Goal: Task Accomplishment & Management: Use online tool/utility

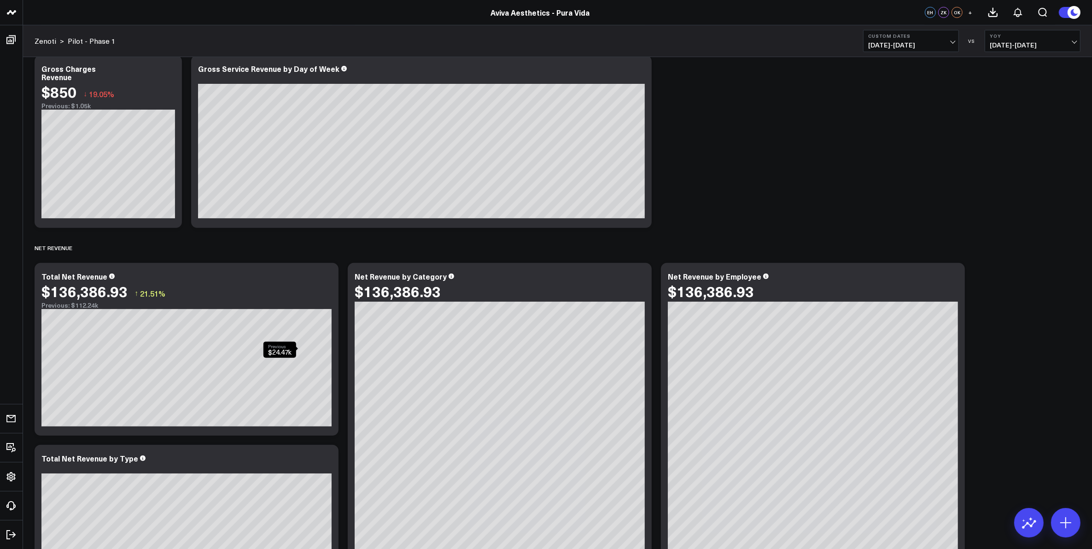
scroll to position [863, 0]
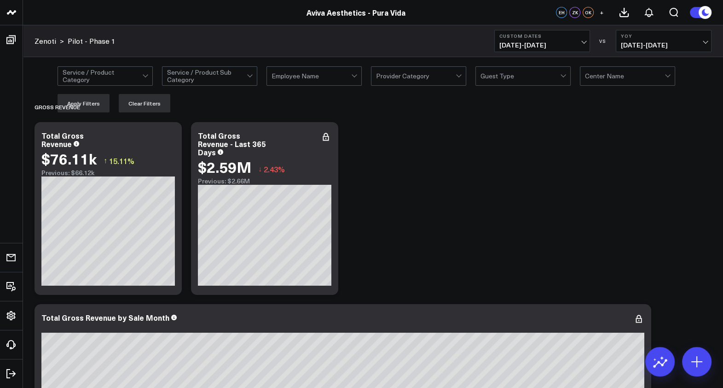
click at [326, 140] on icon at bounding box center [326, 141] width 2 height 2
click at [579, 41] on span "[DATE] - [DATE]" at bounding box center [543, 44] width 86 height 7
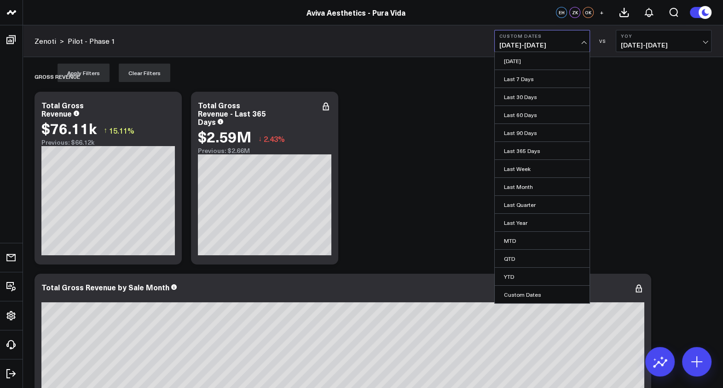
scroll to position [175, 0]
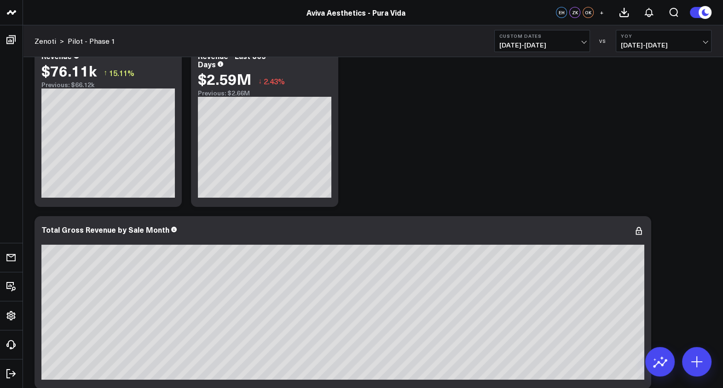
scroll to position [0, 0]
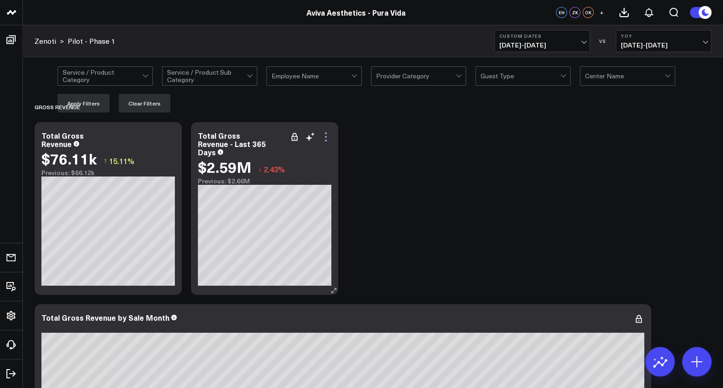
click at [325, 134] on icon at bounding box center [325, 136] width 11 height 11
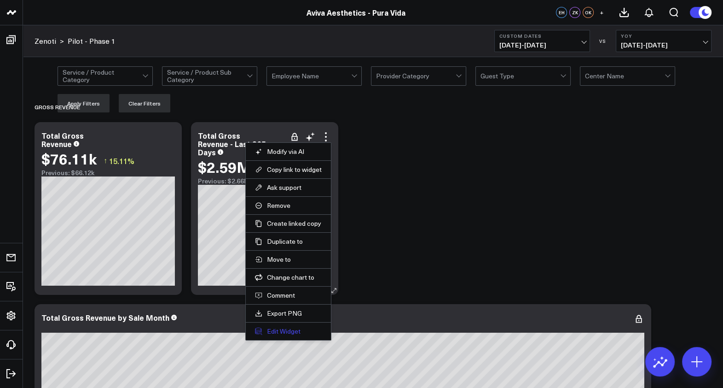
click at [279, 331] on button "Edit Widget" at bounding box center [288, 331] width 67 height 8
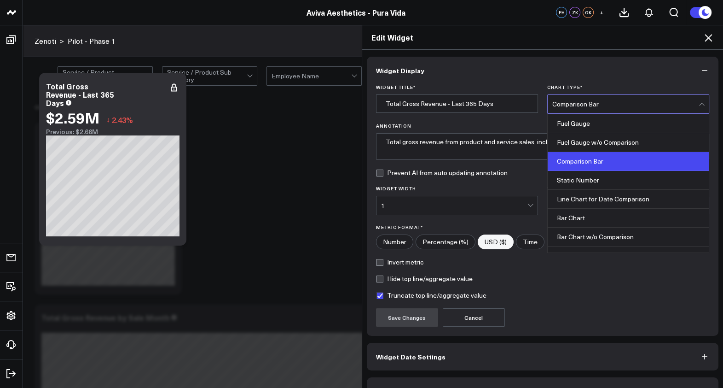
click at [594, 104] on div "Comparison Bar" at bounding box center [626, 103] width 146 height 7
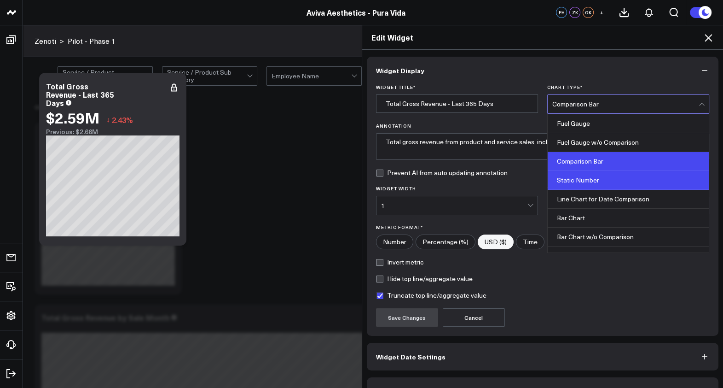
click at [598, 175] on div "Static Number" at bounding box center [628, 180] width 161 height 19
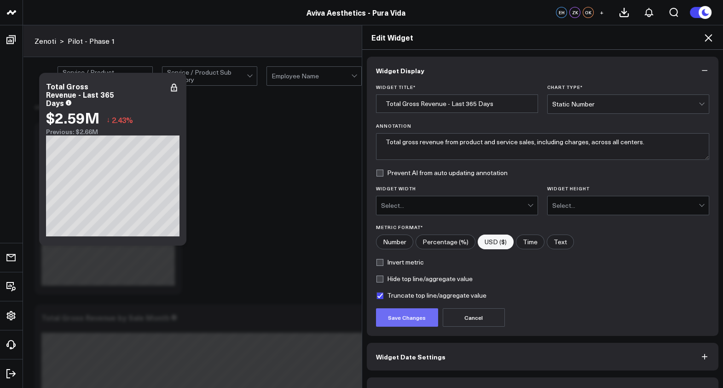
click at [398, 319] on button "Save Changes" at bounding box center [407, 317] width 62 height 18
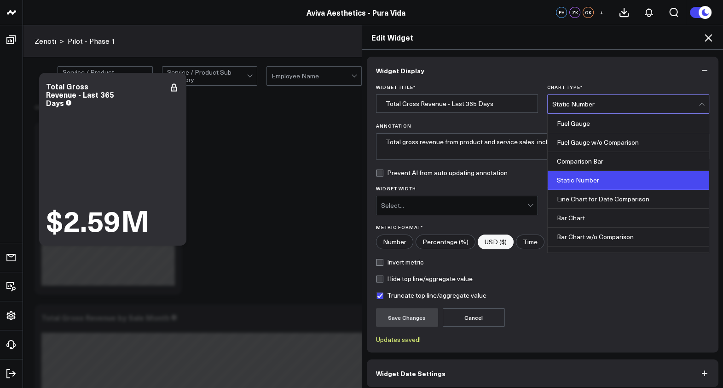
click at [598, 108] on div "Static Number" at bounding box center [626, 104] width 146 height 18
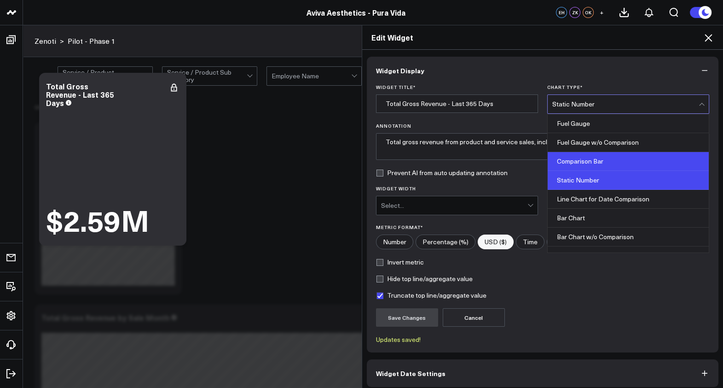
click at [614, 166] on div "Comparison Bar" at bounding box center [628, 161] width 161 height 19
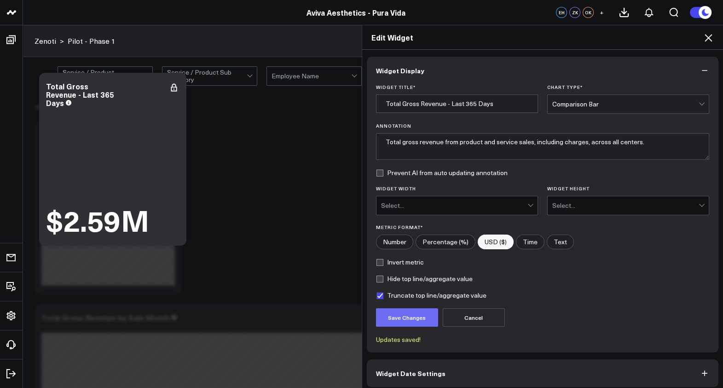
click at [412, 320] on button "Save Changes" at bounding box center [407, 317] width 62 height 18
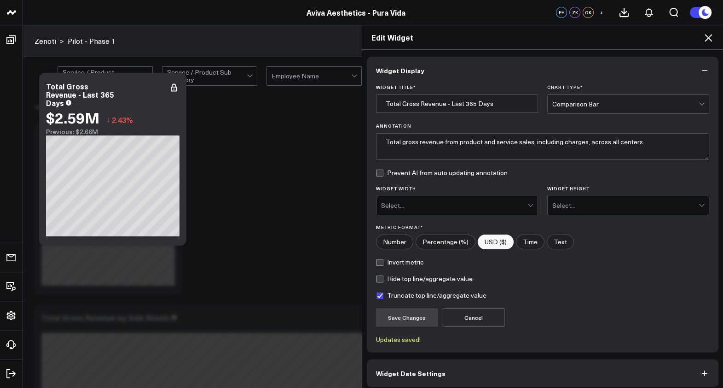
click at [177, 197] on div "Edit Widget Widget Display Widget Title * Total Gross Revenue - Last 365 Days C…" at bounding box center [361, 206] width 723 height 363
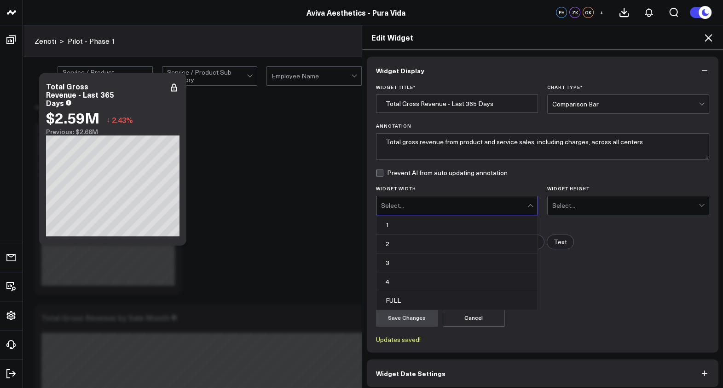
click at [417, 205] on div "Select..." at bounding box center [454, 205] width 146 height 7
click at [706, 39] on icon at bounding box center [708, 37] width 11 height 11
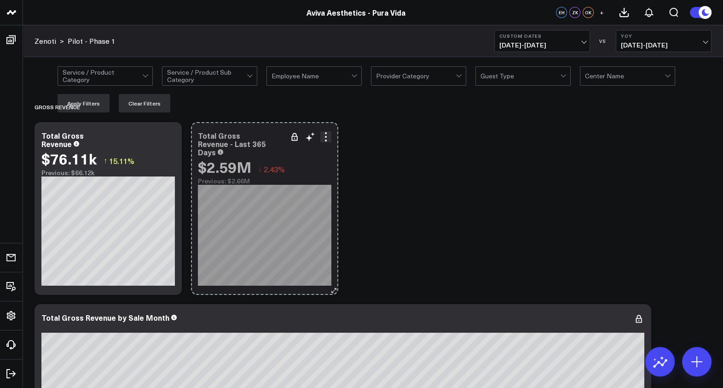
click at [255, 192] on div "Total Gross Revenue - Last 365 Days $2.59M ↓ 2.43% Previous: $2.66M So sorry. T…" at bounding box center [264, 208] width 147 height 173
click at [291, 220] on div "Total Gross Revenue - Last 365 Days $2.59M ↓ 2.43% Previous: $2.66M So sorry. T…" at bounding box center [264, 208] width 147 height 173
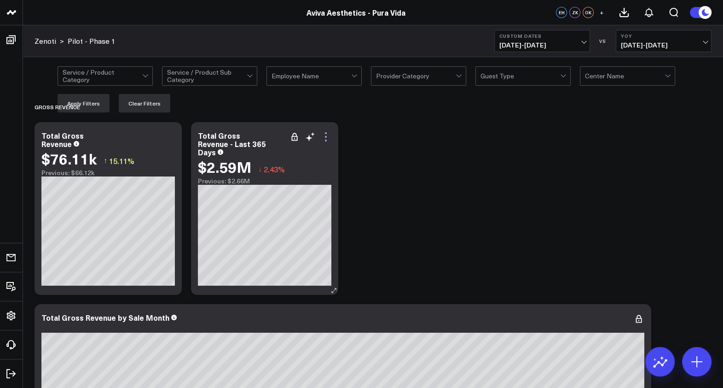
click at [325, 139] on icon at bounding box center [325, 136] width 11 height 11
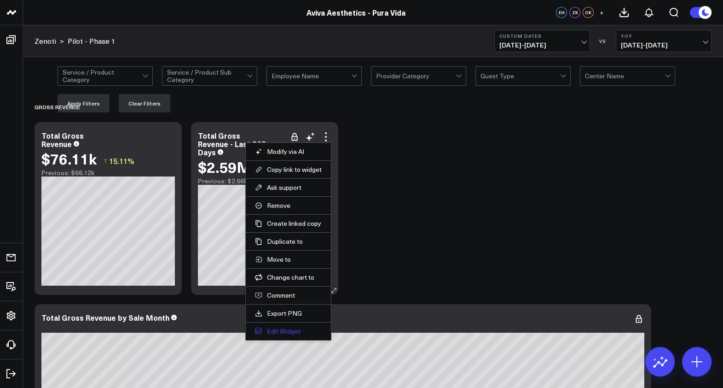
click at [289, 329] on button "Edit Widget" at bounding box center [288, 331] width 67 height 8
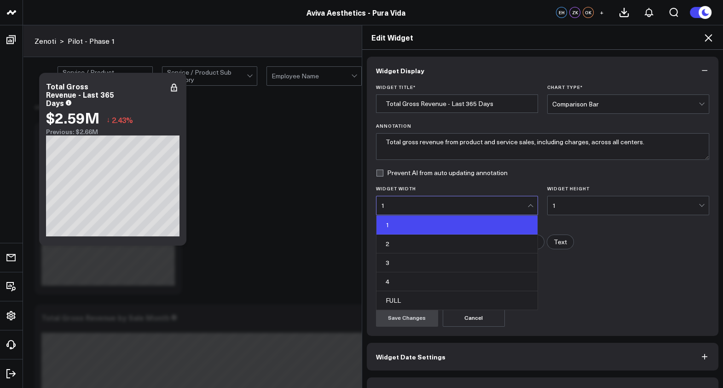
click at [382, 202] on div "1" at bounding box center [454, 205] width 146 height 7
click at [530, 175] on div "Prevent AI from auto updating annotation" at bounding box center [543, 172] width 334 height 7
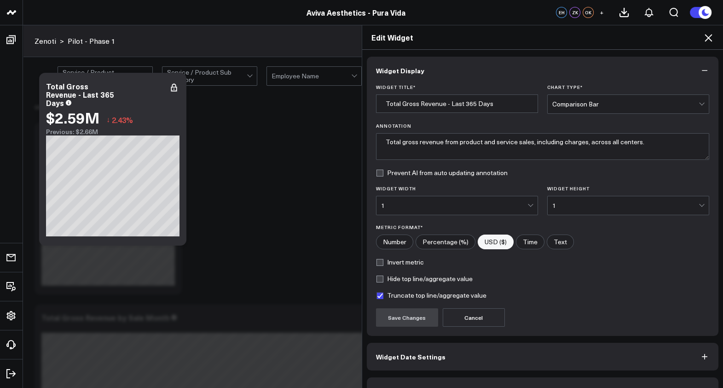
click at [707, 35] on icon at bounding box center [708, 37] width 7 height 7
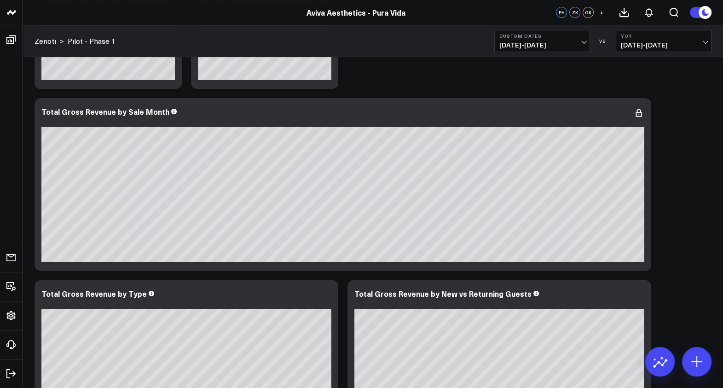
scroll to position [216, 0]
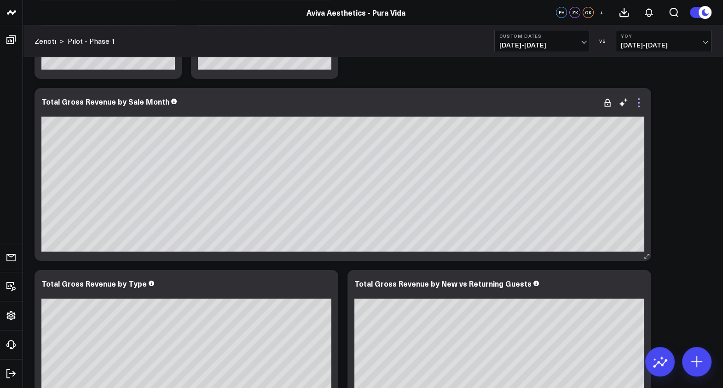
click at [635, 106] on icon at bounding box center [639, 102] width 11 height 11
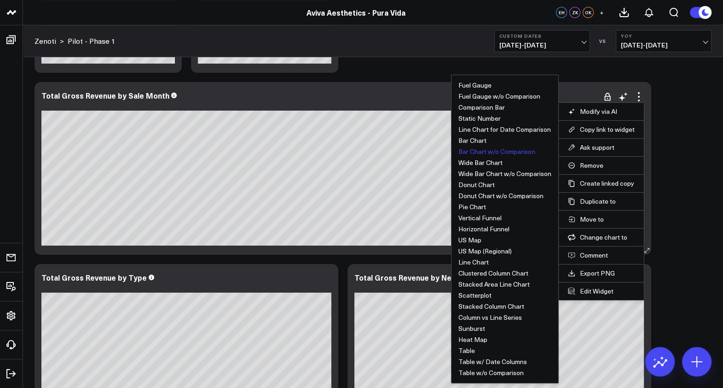
scroll to position [221, 0]
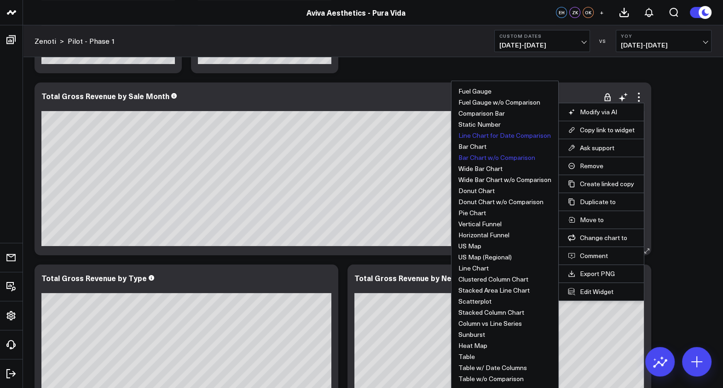
click at [519, 132] on button "Line Chart for Date Comparison" at bounding box center [505, 135] width 93 height 6
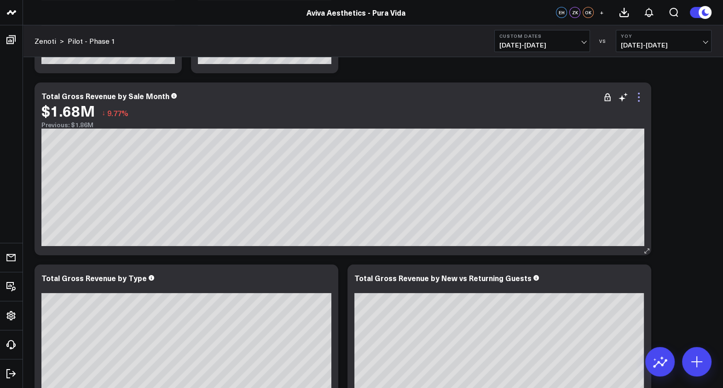
click at [640, 100] on icon at bounding box center [639, 97] width 11 height 11
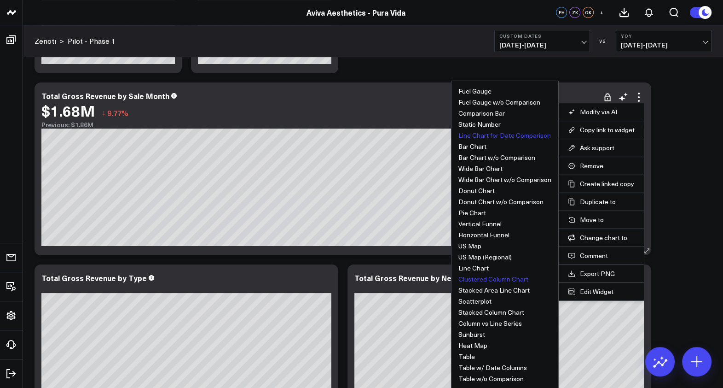
click at [512, 279] on button "Clustered Column Chart" at bounding box center [494, 279] width 70 height 6
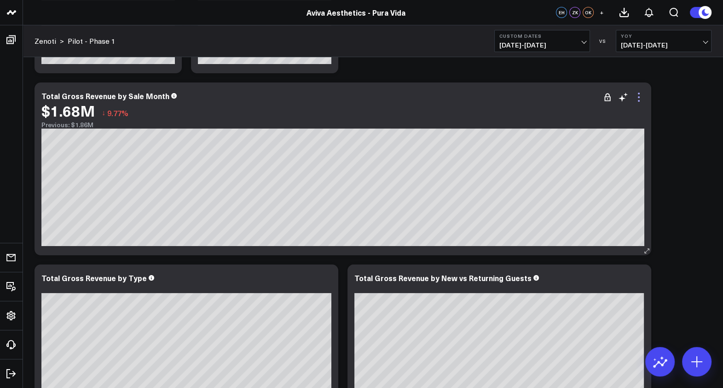
click at [640, 99] on icon at bounding box center [639, 97] width 11 height 11
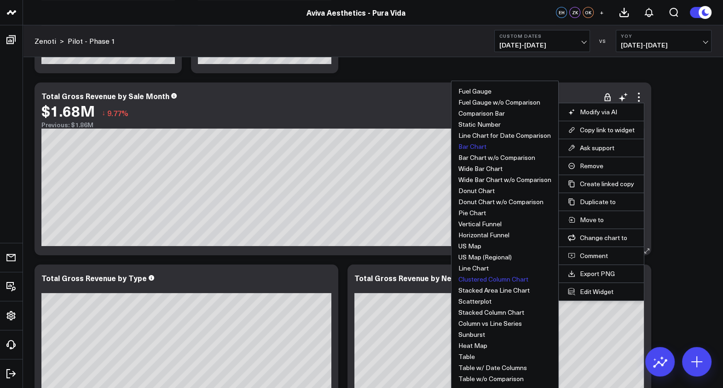
click at [479, 146] on button "Bar Chart" at bounding box center [473, 146] width 28 height 6
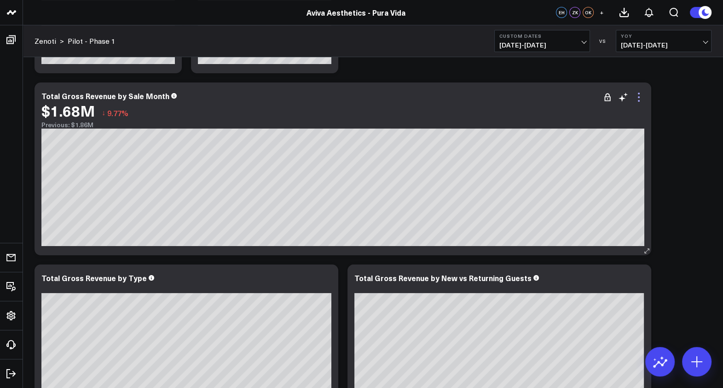
click at [638, 96] on icon at bounding box center [639, 97] width 11 height 11
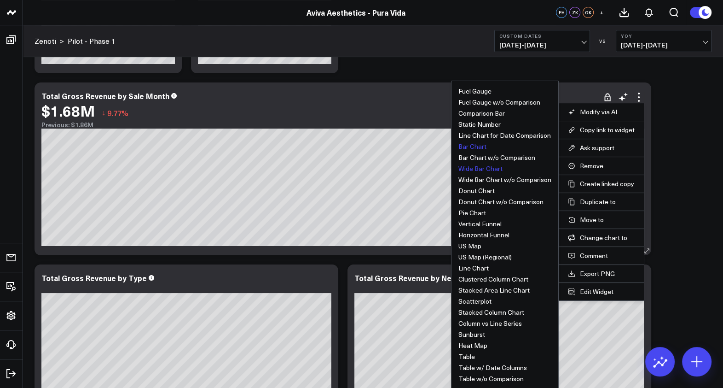
click at [497, 170] on button "Wide Bar Chart" at bounding box center [481, 168] width 44 height 6
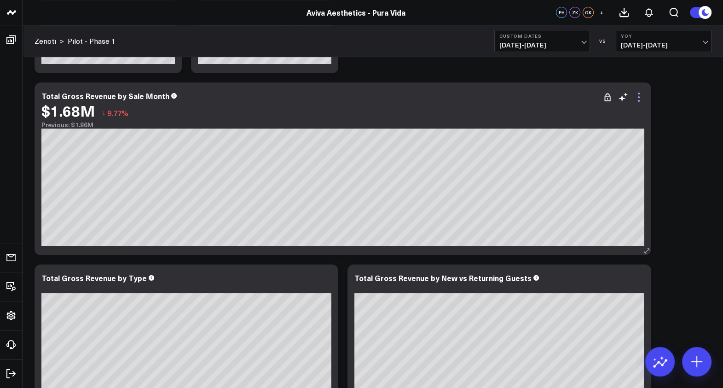
click at [638, 99] on icon at bounding box center [639, 97] width 11 height 11
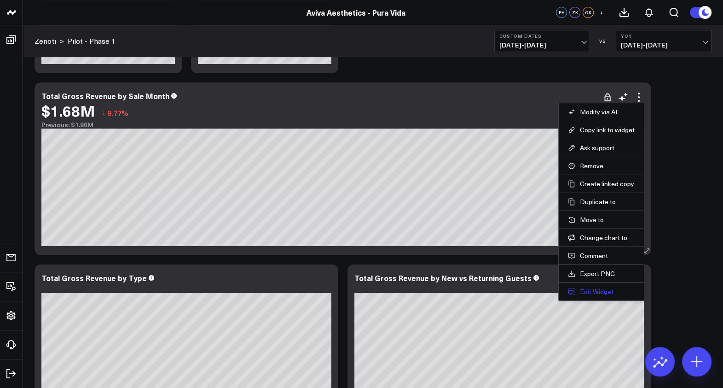
click at [604, 291] on button "Edit Widget" at bounding box center [601, 291] width 67 height 8
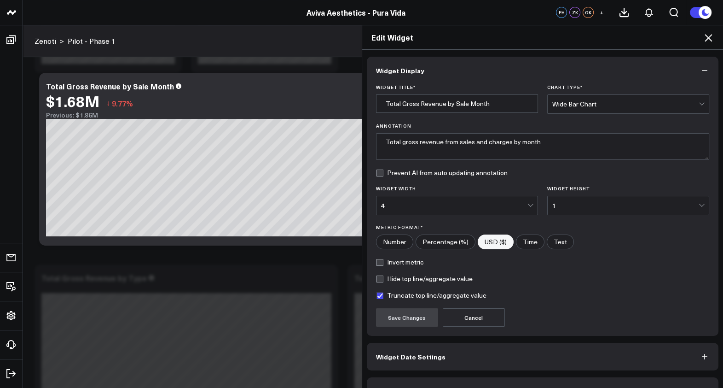
click at [442, 354] on button "Widget Date Settings" at bounding box center [543, 357] width 352 height 28
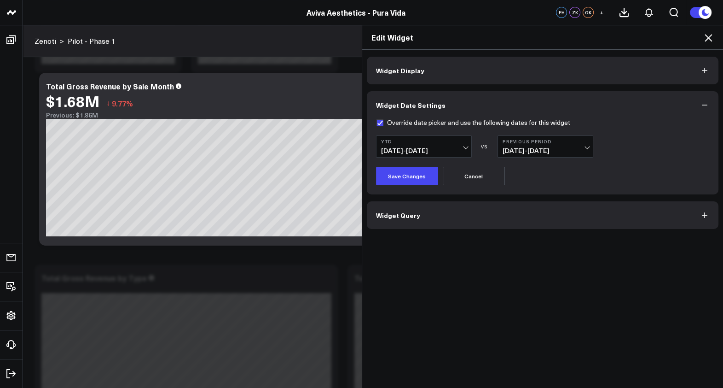
click at [709, 37] on icon at bounding box center [708, 37] width 7 height 7
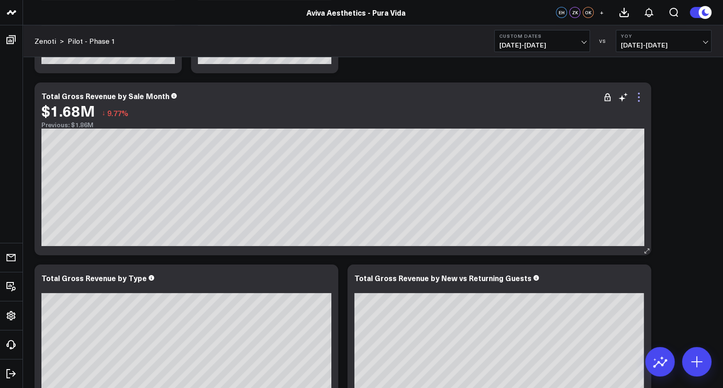
click at [638, 95] on icon at bounding box center [639, 97] width 11 height 11
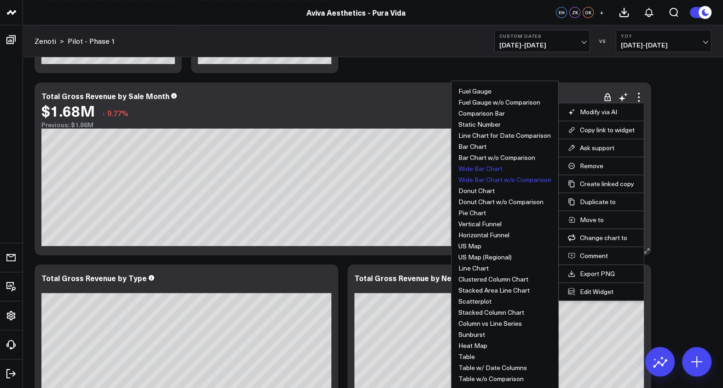
click at [509, 177] on button "Wide Bar Chart w/o Comparison" at bounding box center [505, 179] width 93 height 6
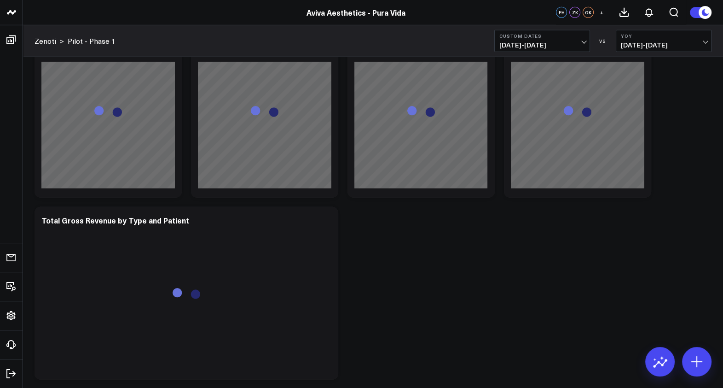
scroll to position [3477, 0]
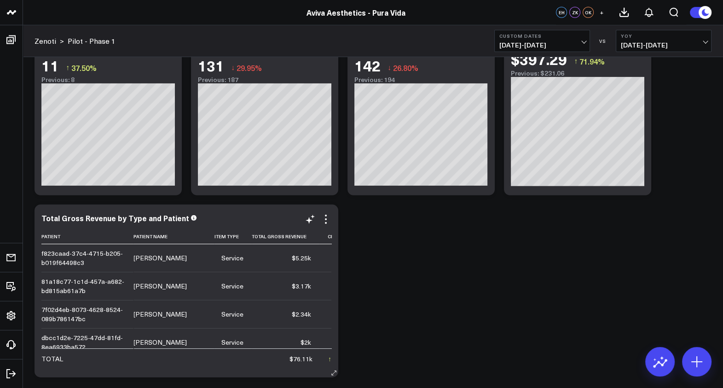
click at [282, 212] on div "Total Gross Revenue by Type and Patient Patient Patient Name Item Type Total Gr…" at bounding box center [187, 290] width 304 height 173
click at [327, 219] on icon at bounding box center [325, 219] width 11 height 11
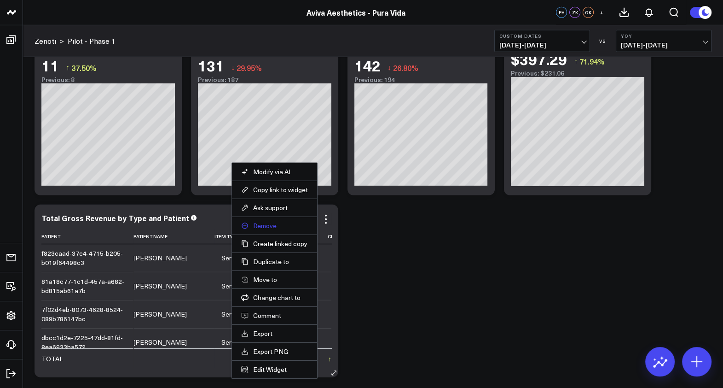
click at [283, 227] on button "Remove" at bounding box center [274, 225] width 67 height 8
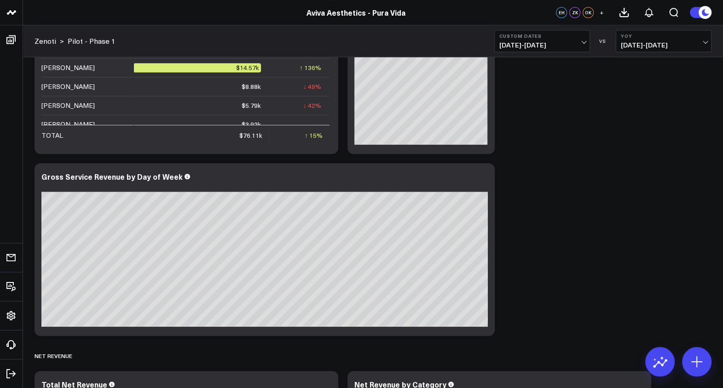
scroll to position [691, 0]
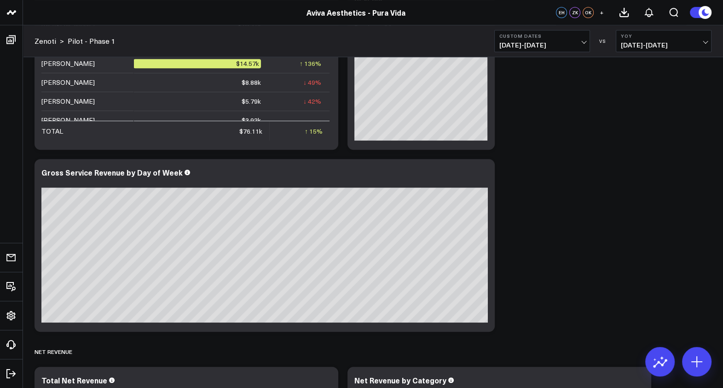
click at [599, 12] on button "+" at bounding box center [601, 12] width 11 height 11
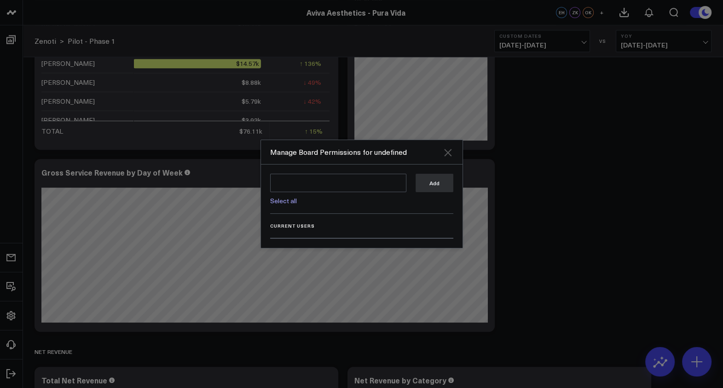
click at [449, 152] on icon "Close" at bounding box center [447, 152] width 7 height 7
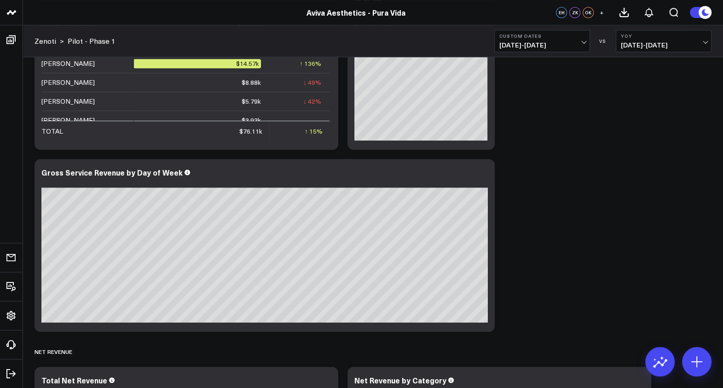
click at [574, 11] on div "ZK" at bounding box center [575, 12] width 11 height 11
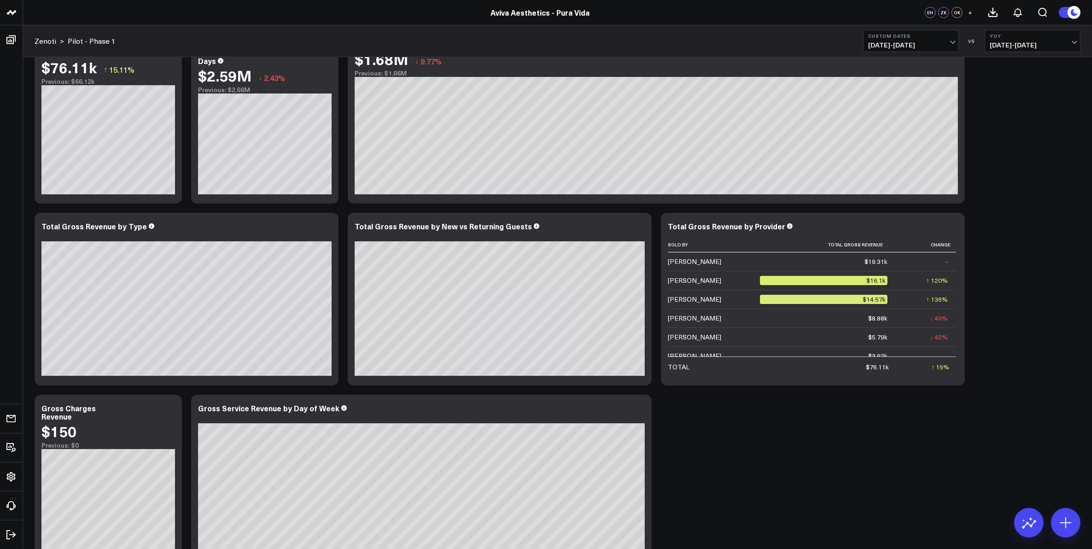
scroll to position [0, 0]
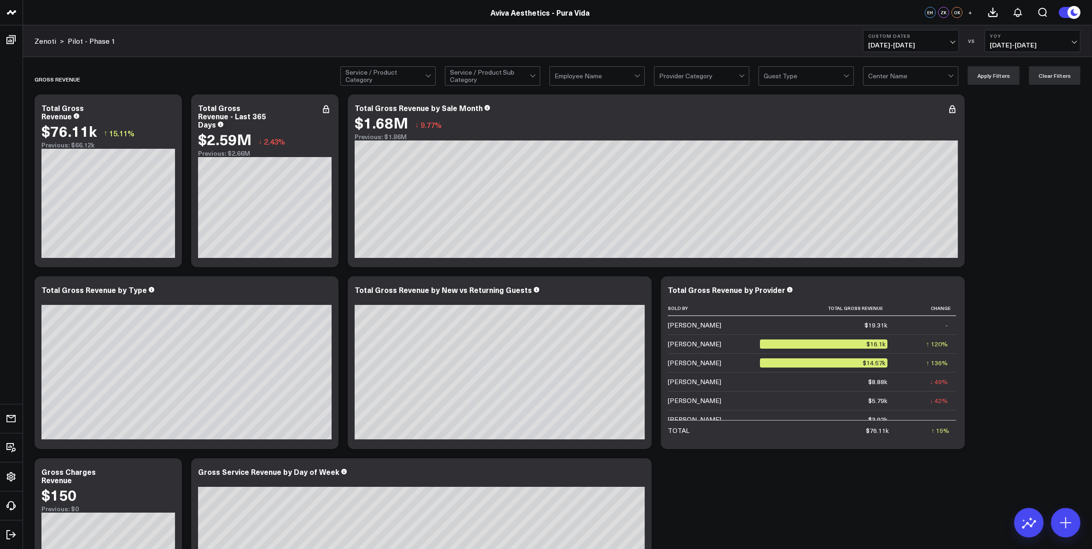
click at [850, 79] on div at bounding box center [847, 76] width 8 height 18
click at [741, 76] on div "Provider Category" at bounding box center [701, 75] width 95 height 19
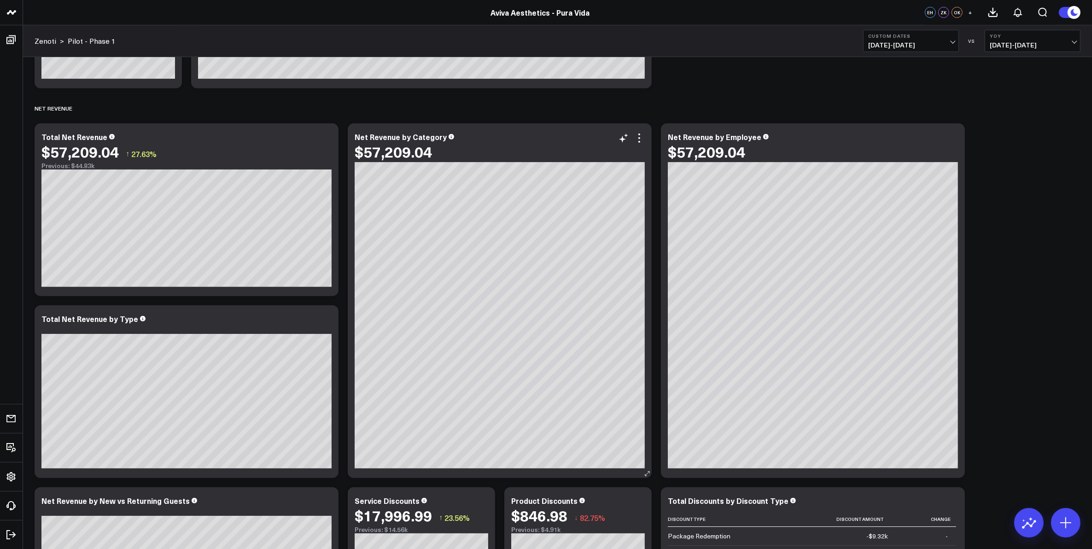
scroll to position [576, 0]
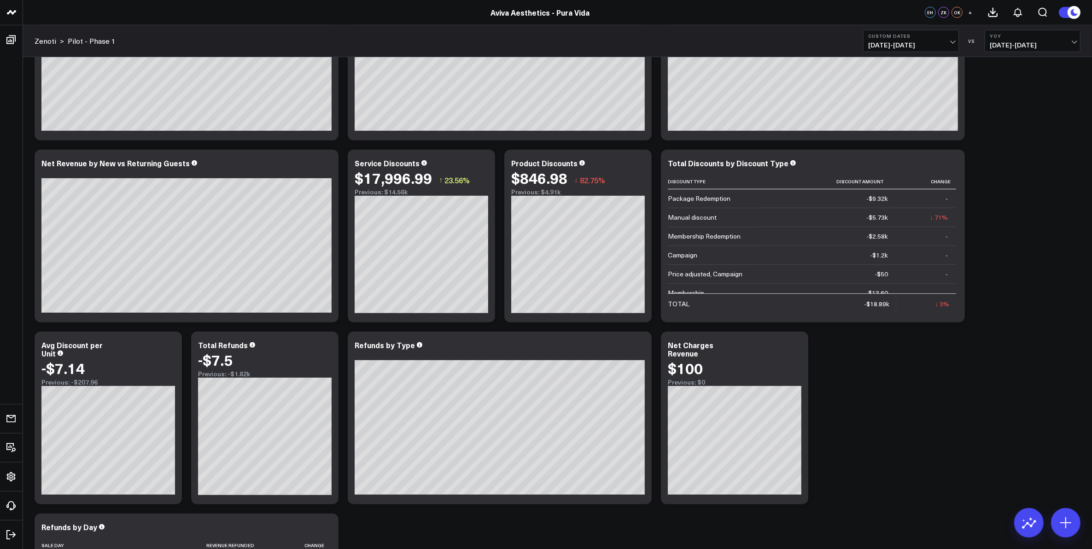
scroll to position [749, 0]
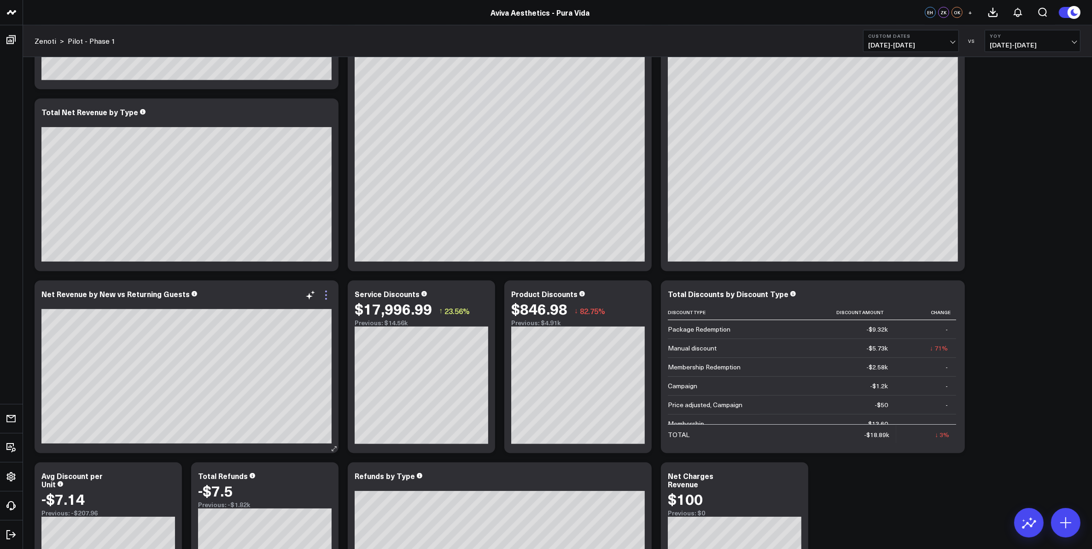
click at [327, 300] on icon at bounding box center [325, 295] width 11 height 11
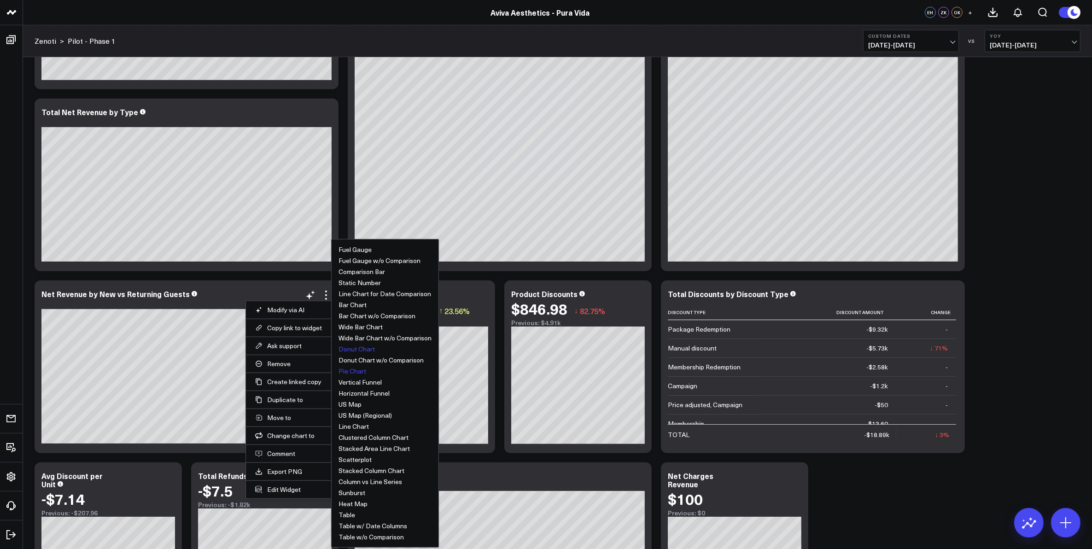
click at [360, 351] on button "Donut Chart" at bounding box center [356, 349] width 36 height 6
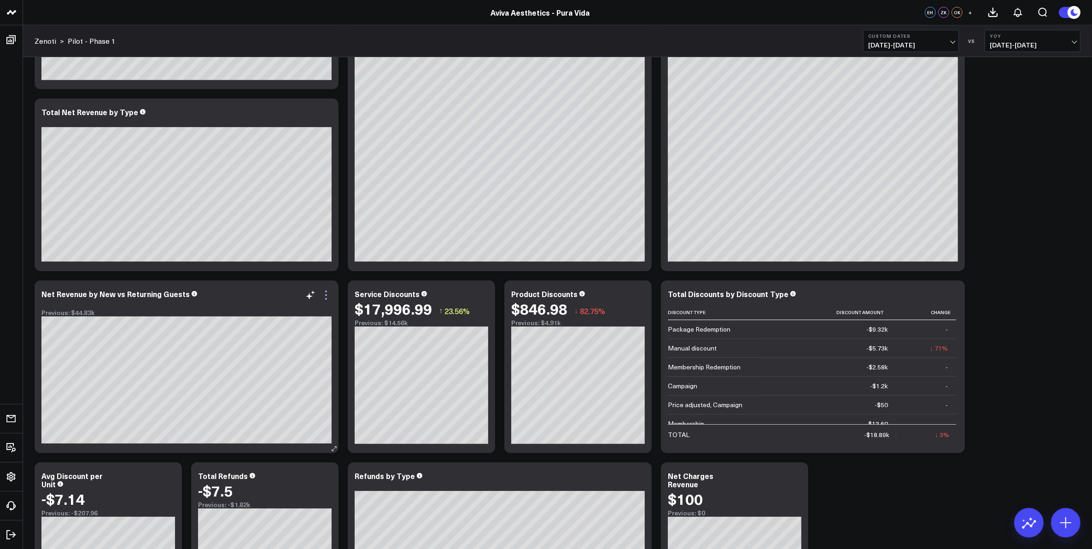
click at [328, 298] on icon at bounding box center [325, 295] width 11 height 11
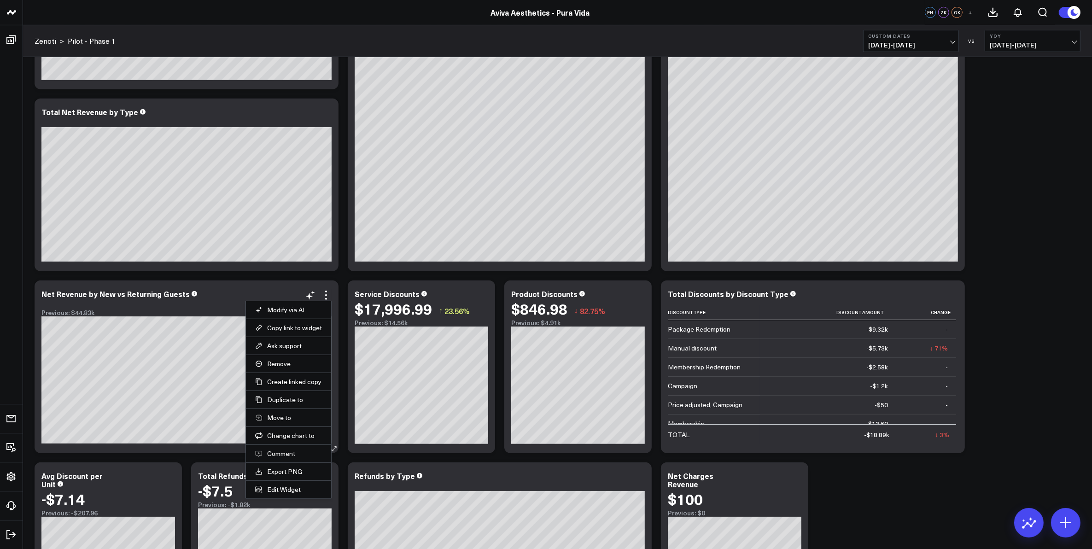
click at [251, 284] on div "Net Revenue by New vs Returning Guests Previous: $44.83k [fontSize:14px lineHei…" at bounding box center [187, 366] width 304 height 173
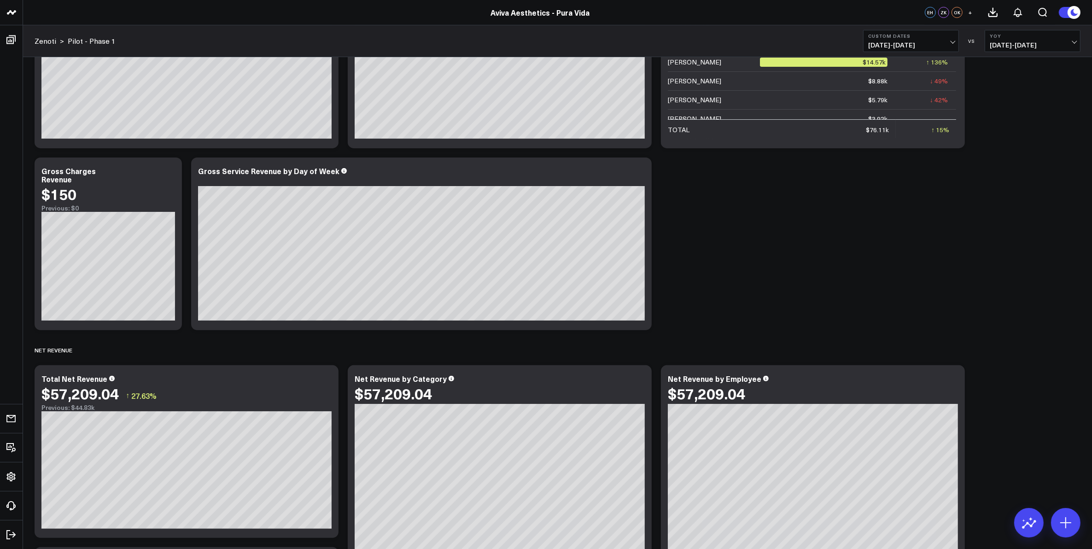
scroll to position [403, 0]
